Goal: Task Accomplishment & Management: Manage account settings

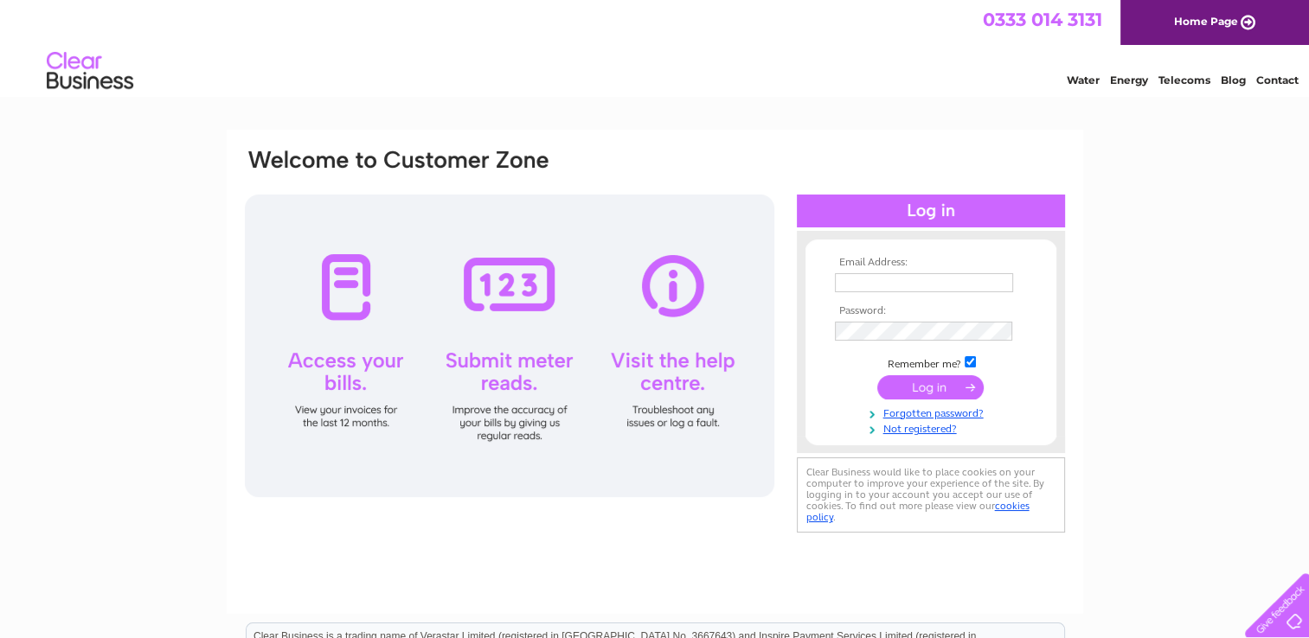
type input "[EMAIL_ADDRESS][DOMAIN_NAME]"
click at [940, 391] on input "submit" at bounding box center [930, 387] width 106 height 24
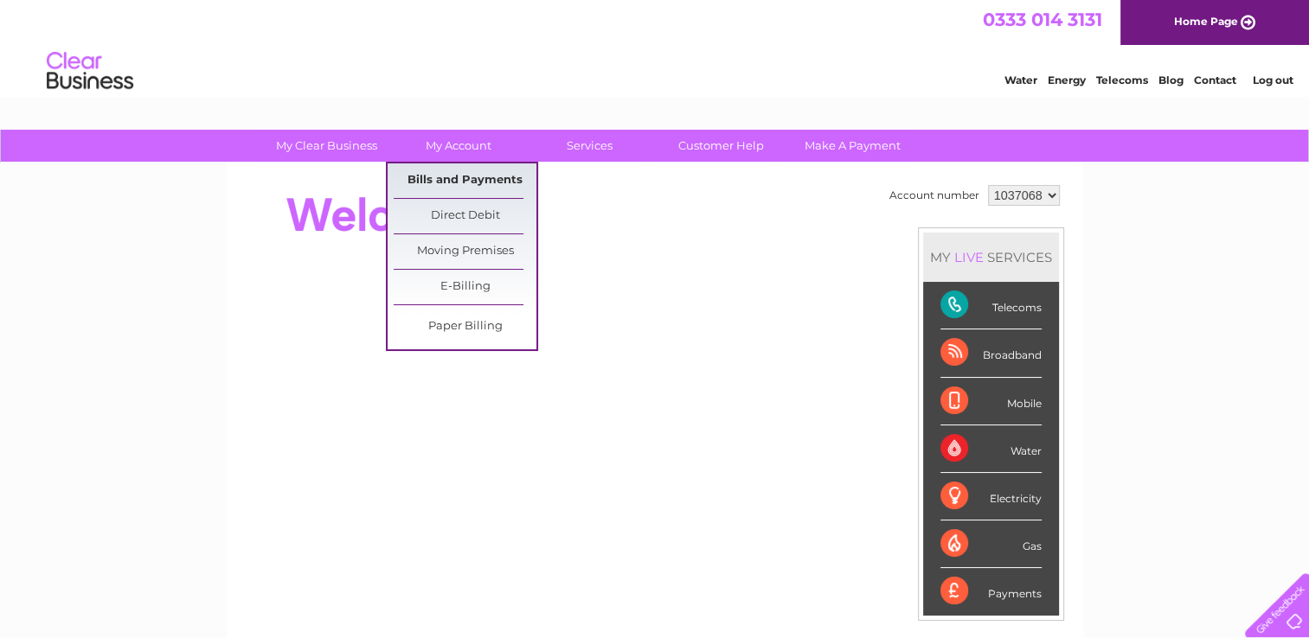
click at [464, 176] on link "Bills and Payments" at bounding box center [465, 181] width 143 height 35
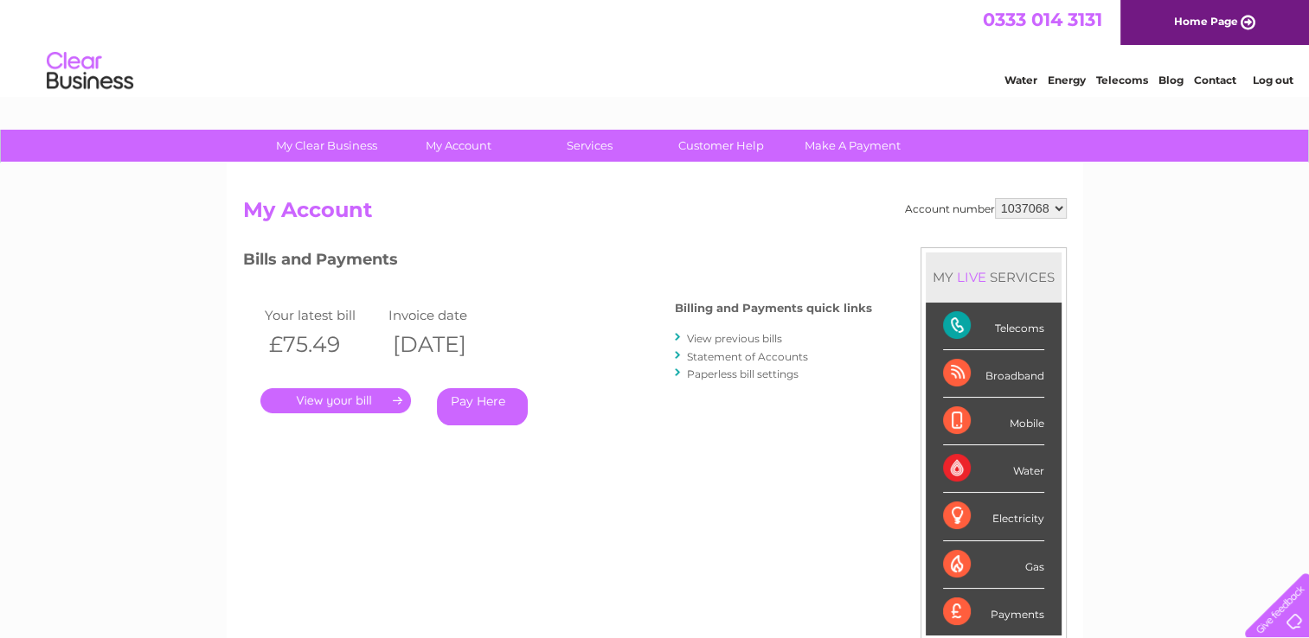
click at [357, 398] on link "." at bounding box center [335, 400] width 151 height 25
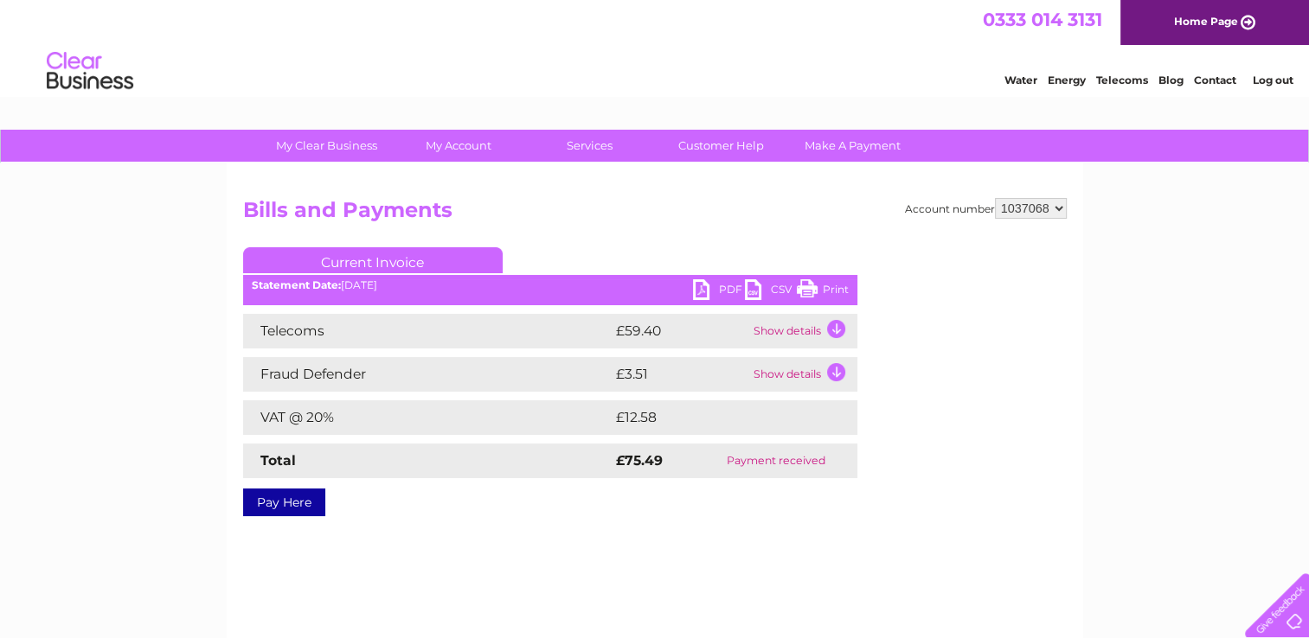
click at [708, 294] on link "PDF" at bounding box center [719, 291] width 52 height 25
click at [775, 136] on link "Customer Help" at bounding box center [721, 146] width 143 height 32
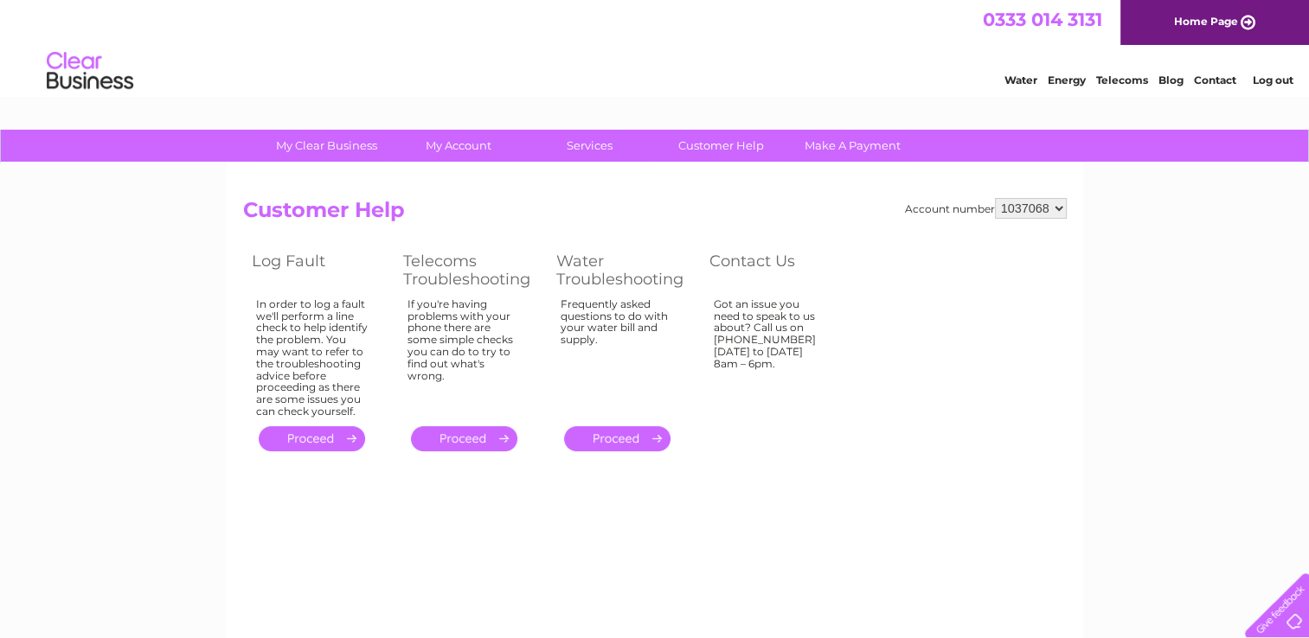
click at [1257, 78] on link "Log out" at bounding box center [1272, 80] width 41 height 13
